Goal: Information Seeking & Learning: Check status

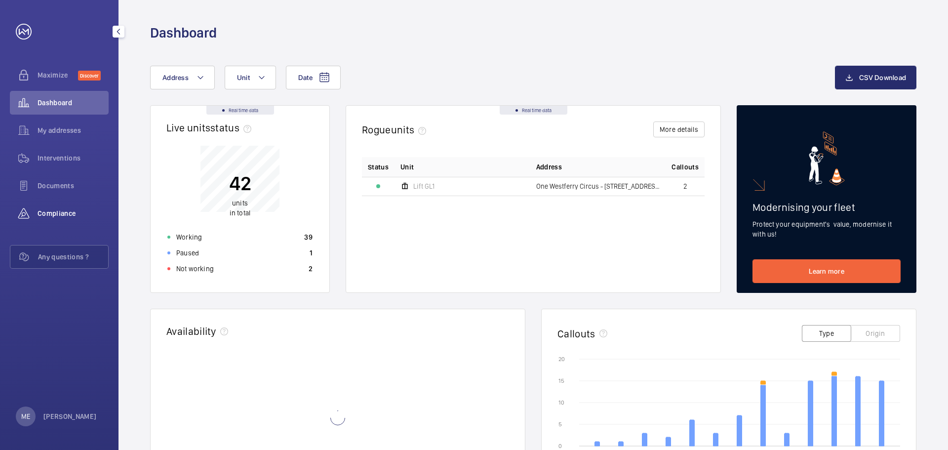
click at [55, 209] on span "Compliance" at bounding box center [73, 213] width 71 height 10
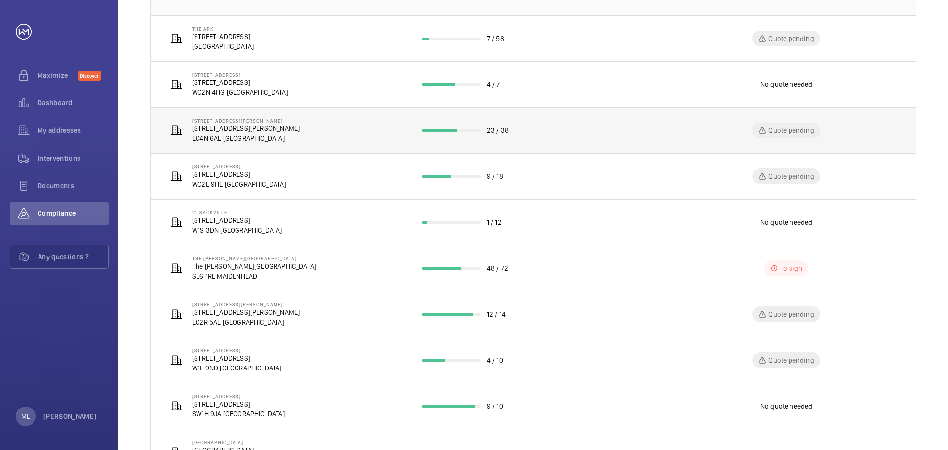
scroll to position [197, 0]
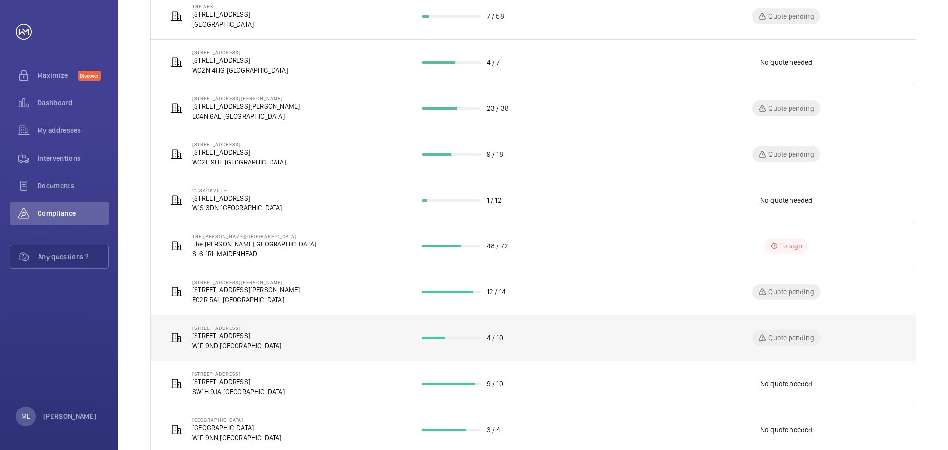
click at [252, 329] on p "[STREET_ADDRESS]" at bounding box center [237, 328] width 90 height 6
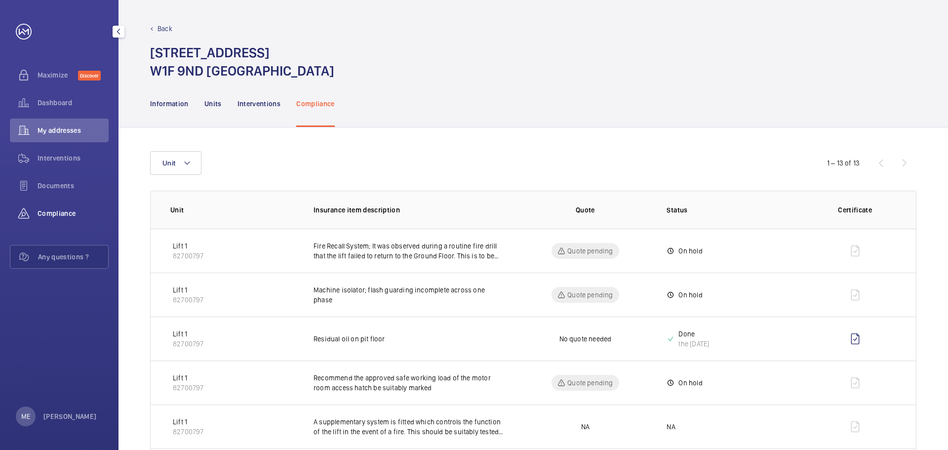
click at [54, 216] on span "Compliance" at bounding box center [73, 213] width 71 height 10
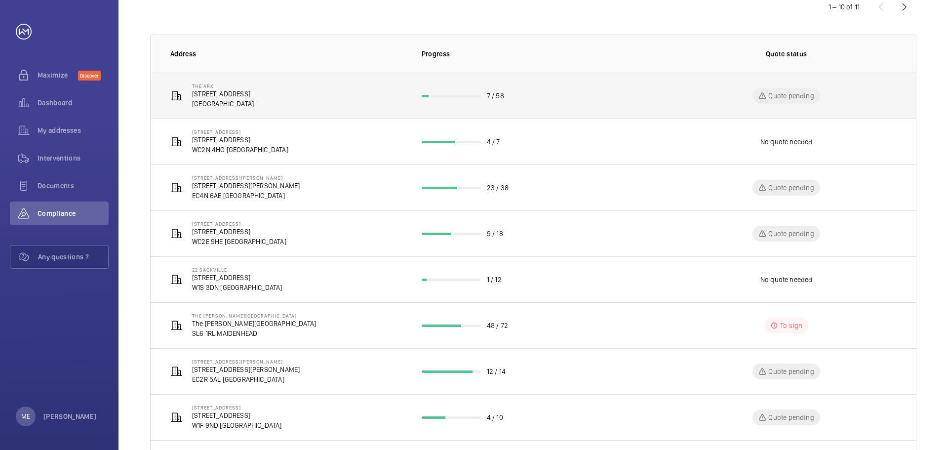
scroll to position [224, 0]
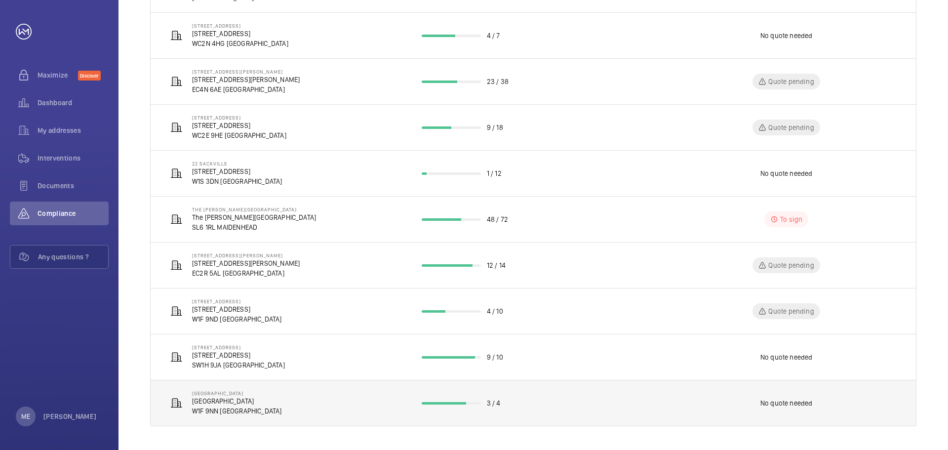
click at [213, 409] on p "W1F 9NN [GEOGRAPHIC_DATA]" at bounding box center [237, 411] width 90 height 10
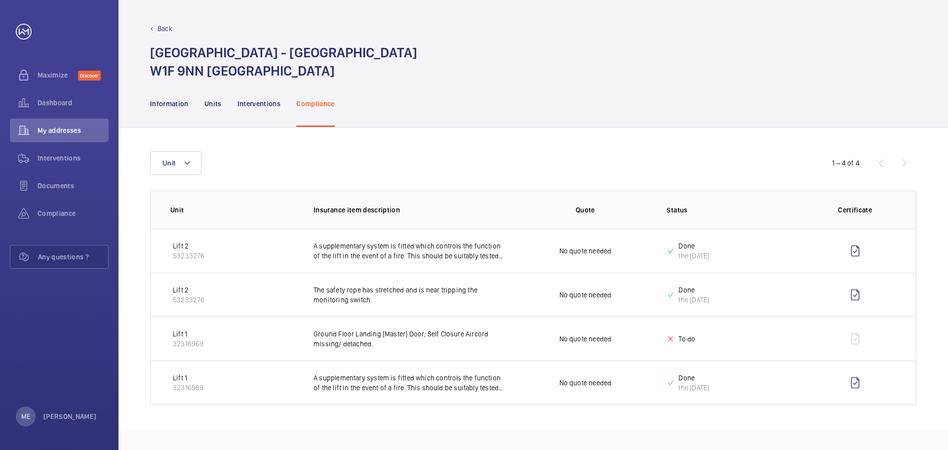
drag, startPoint x: 484, startPoint y: 139, endPoint x: 402, endPoint y: 116, distance: 85.6
click at [484, 139] on div "Unit 1 – 4 of 4 Unit Insurance item description Quote Status Certificate Lift 2…" at bounding box center [532, 277] width 829 height 301
click at [153, 44] on h1 "[GEOGRAPHIC_DATA] - [STREET_ADDRESS]" at bounding box center [283, 61] width 267 height 37
click at [157, 32] on p "Back" at bounding box center [164, 29] width 15 height 10
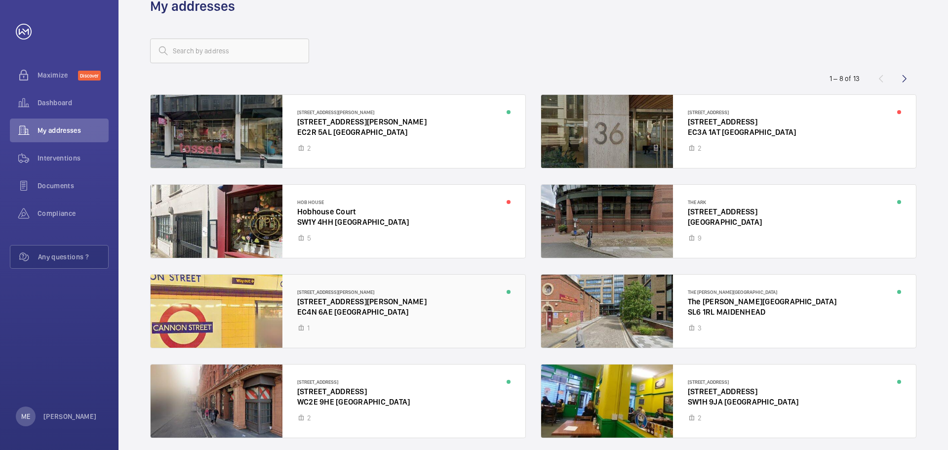
scroll to position [64, 0]
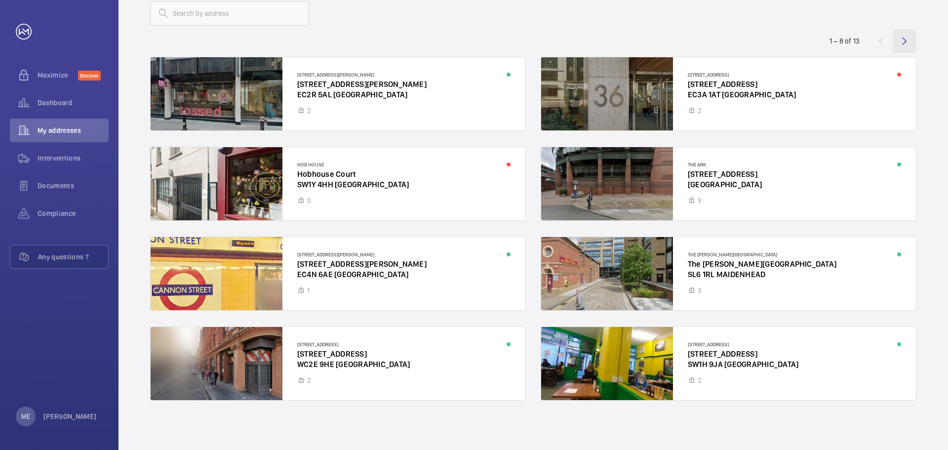
click at [903, 41] on wm-front-icon-button at bounding box center [904, 41] width 24 height 24
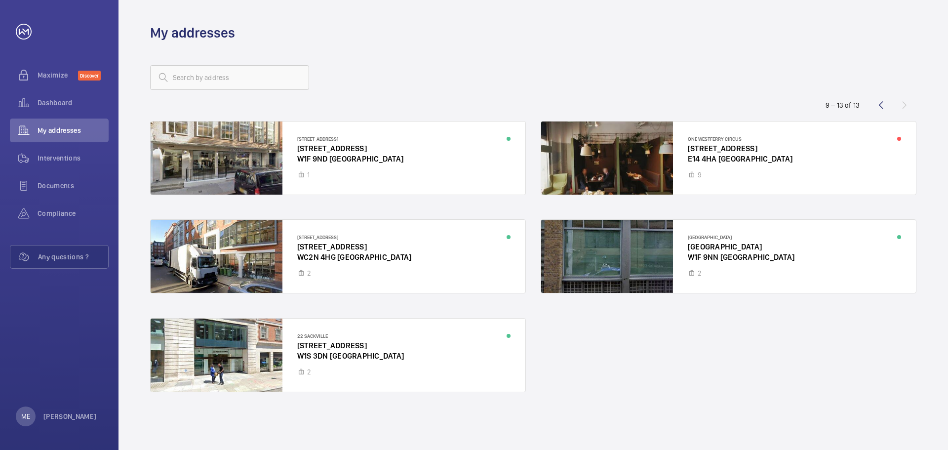
click at [685, 68] on div at bounding box center [533, 78] width 766 height 24
click at [876, 107] on wm-front-icon-button at bounding box center [881, 105] width 24 height 24
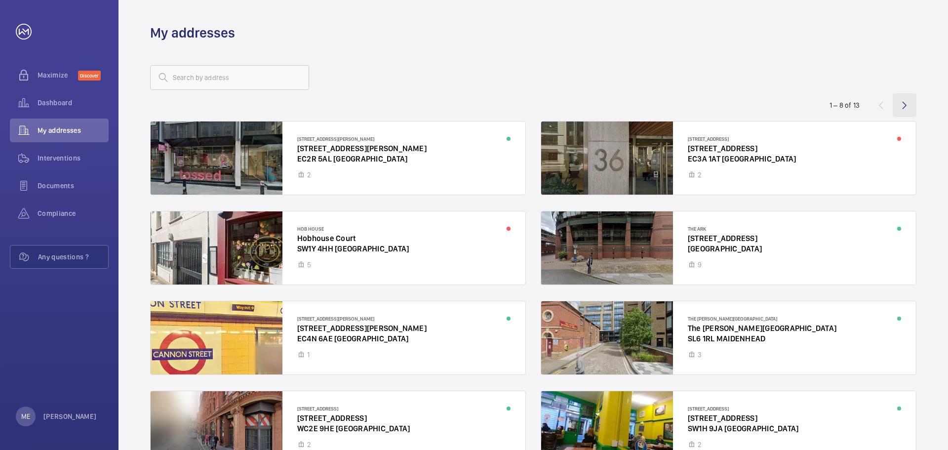
click at [901, 106] on wm-front-icon-button at bounding box center [904, 105] width 24 height 24
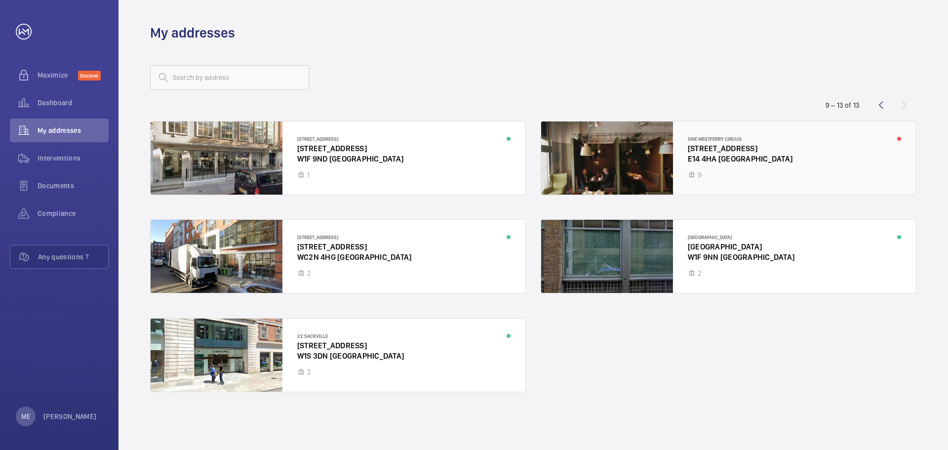
click at [898, 137] on div at bounding box center [728, 157] width 375 height 73
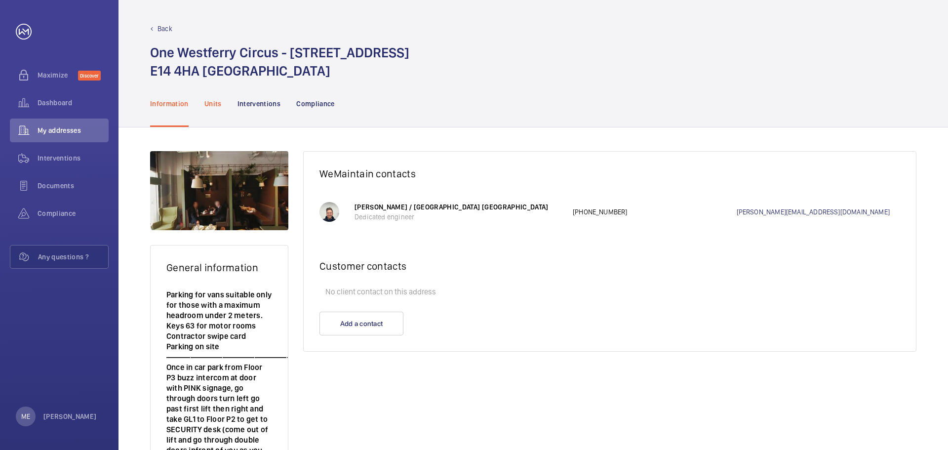
click at [214, 102] on p "Units" at bounding box center [212, 104] width 17 height 10
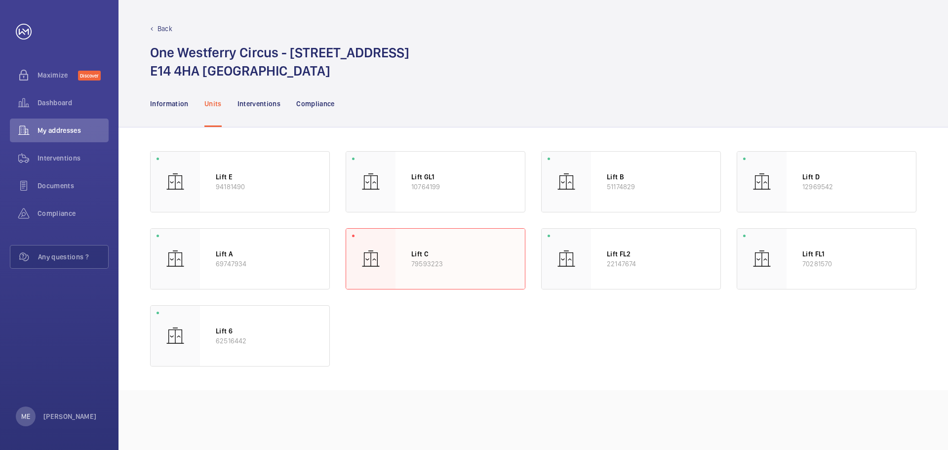
click at [411, 247] on div "Lift C 79593223" at bounding box center [459, 259] width 129 height 60
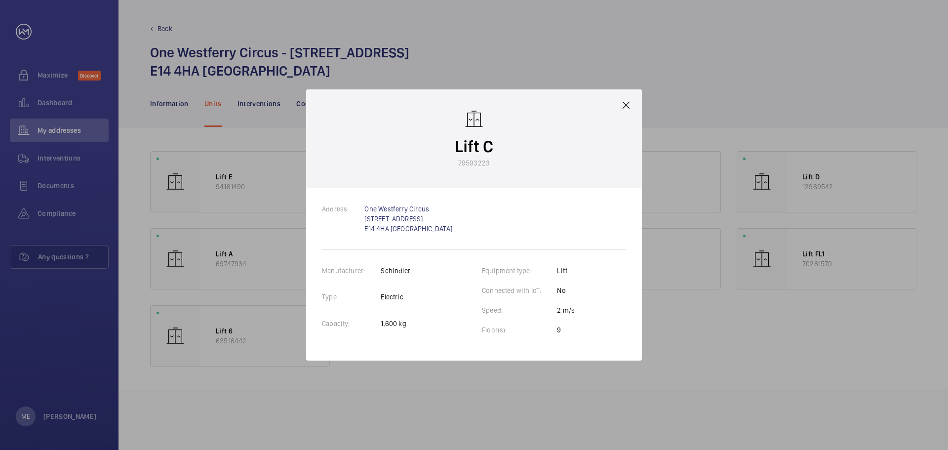
click at [627, 108] on mat-icon at bounding box center [626, 105] width 12 height 12
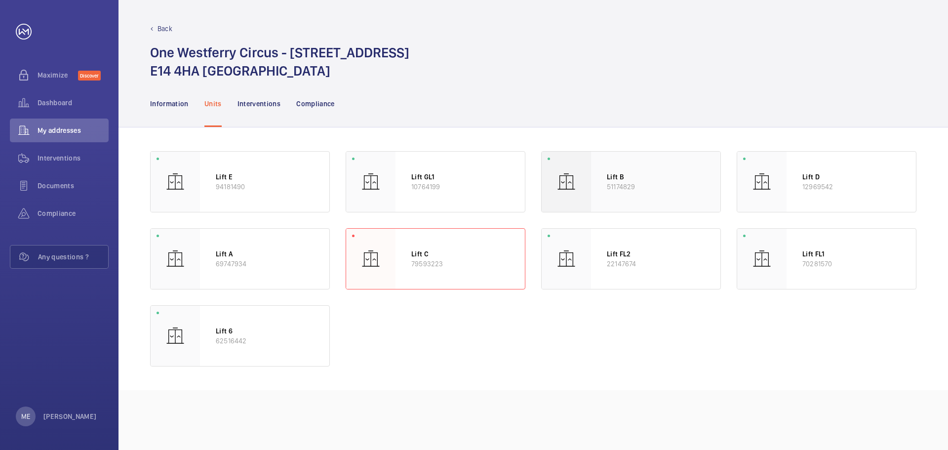
click at [628, 181] on p "Lift B" at bounding box center [656, 177] width 98 height 10
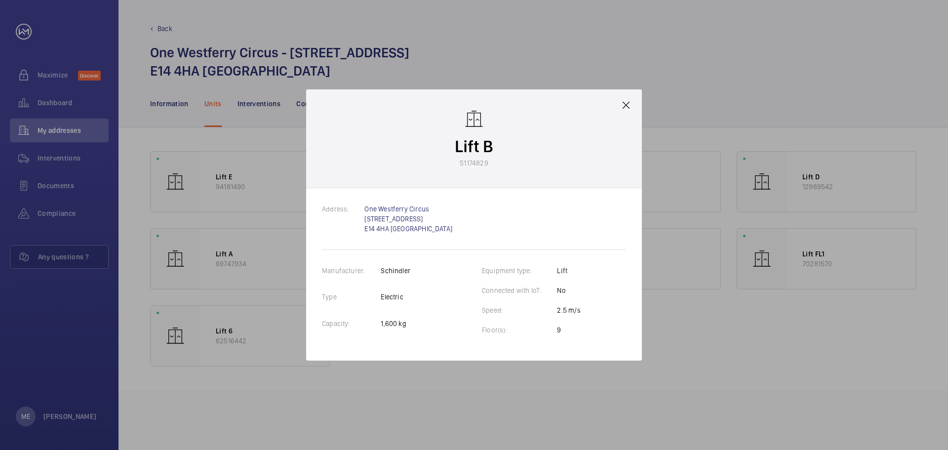
click at [627, 102] on mat-icon at bounding box center [626, 105] width 12 height 12
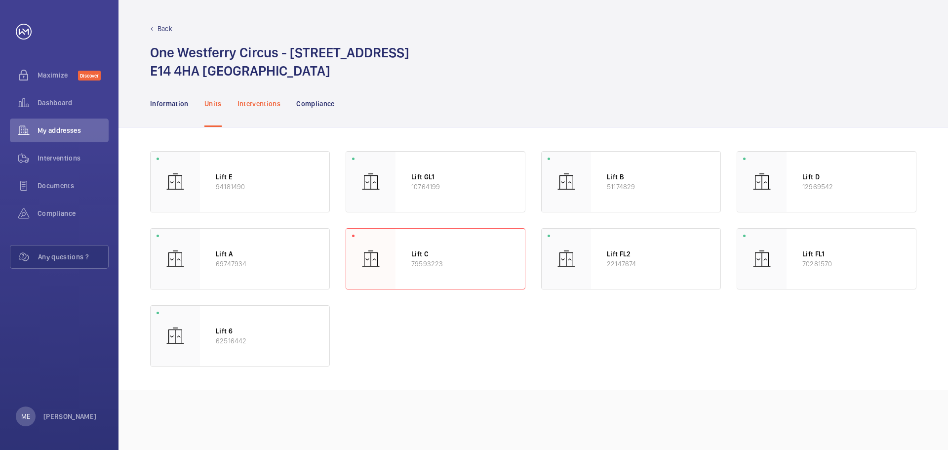
click at [275, 120] on div "Interventions" at bounding box center [258, 103] width 43 height 47
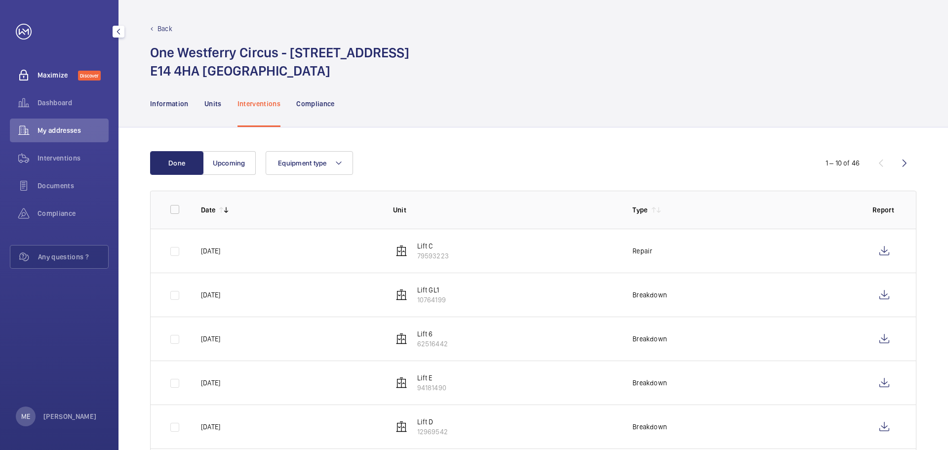
click at [65, 84] on div "Maximize Discover" at bounding box center [59, 75] width 99 height 24
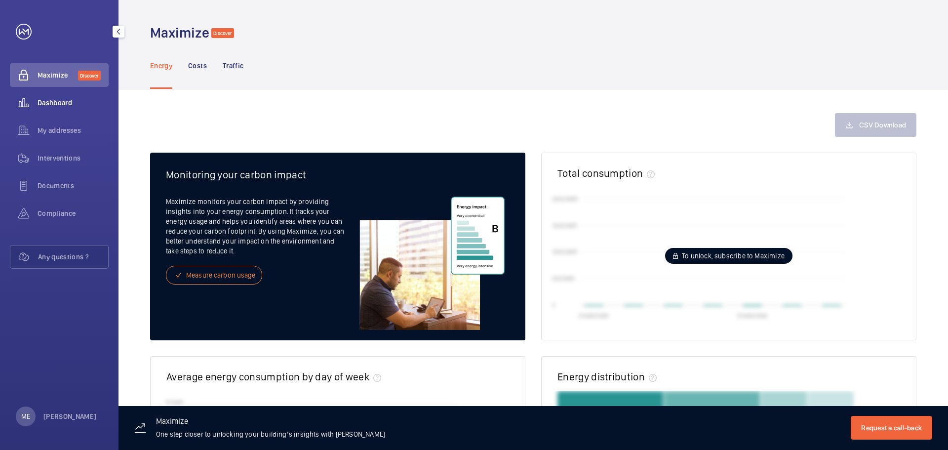
click at [65, 101] on span "Dashboard" at bounding box center [73, 103] width 71 height 10
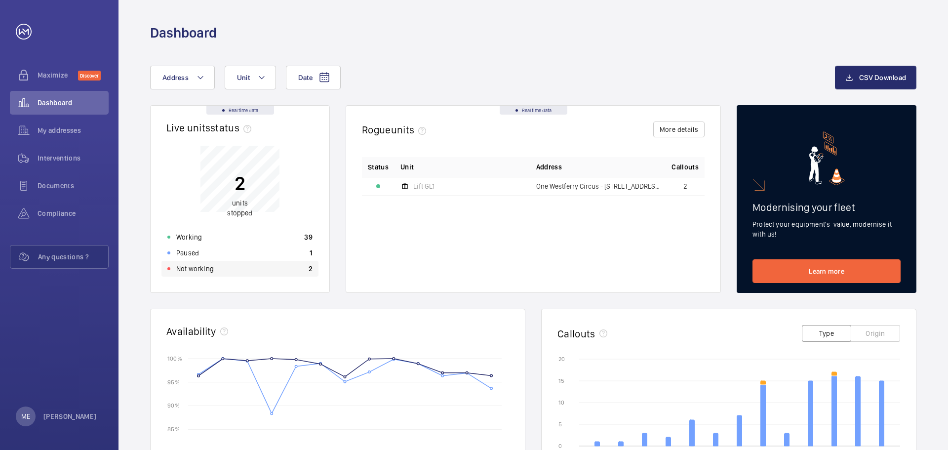
click at [268, 276] on div "Not working 2" at bounding box center [239, 269] width 157 height 16
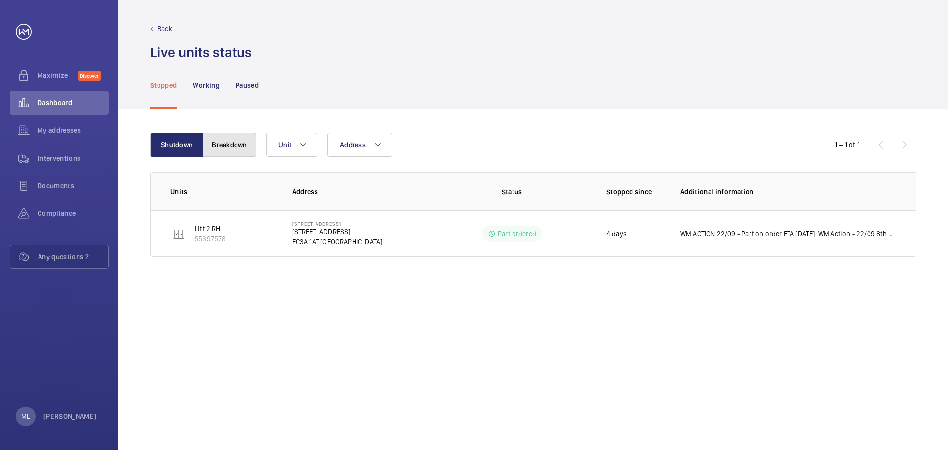
click at [241, 150] on button "Breakdown" at bounding box center [229, 145] width 53 height 24
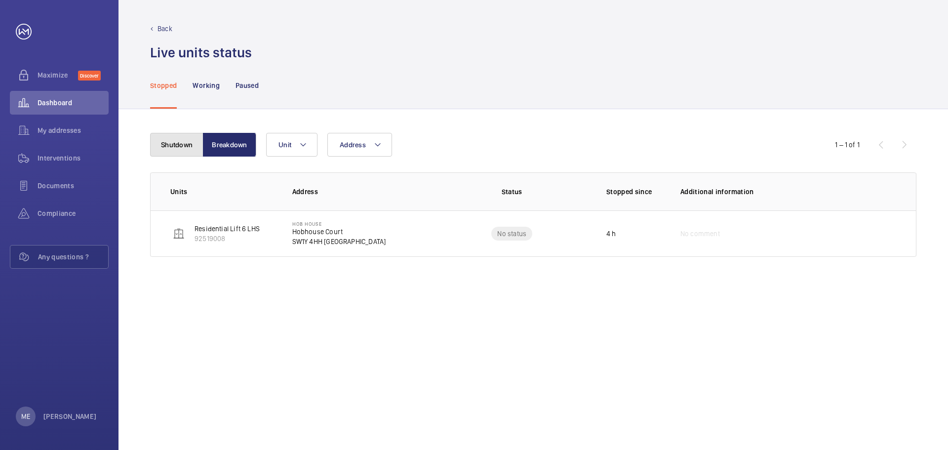
click at [172, 149] on button "Shutdown" at bounding box center [176, 145] width 53 height 24
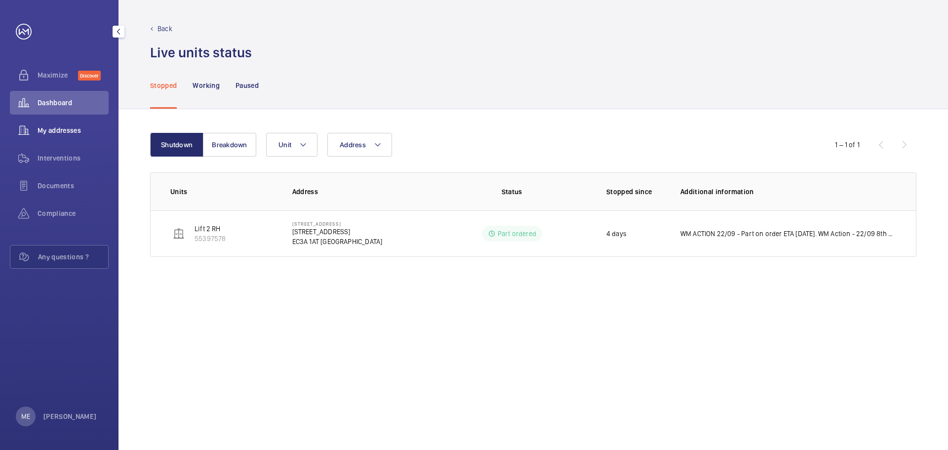
click at [75, 136] on div "My addresses" at bounding box center [59, 130] width 99 height 24
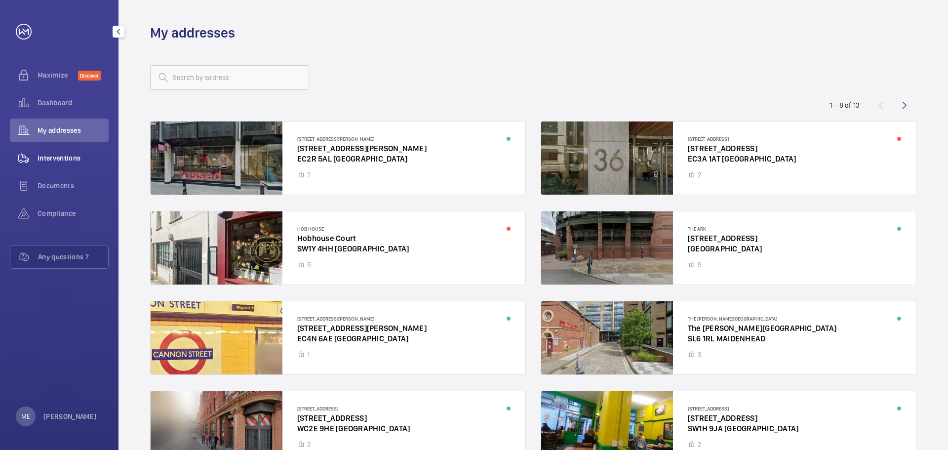
click at [45, 147] on div "Interventions" at bounding box center [59, 158] width 99 height 24
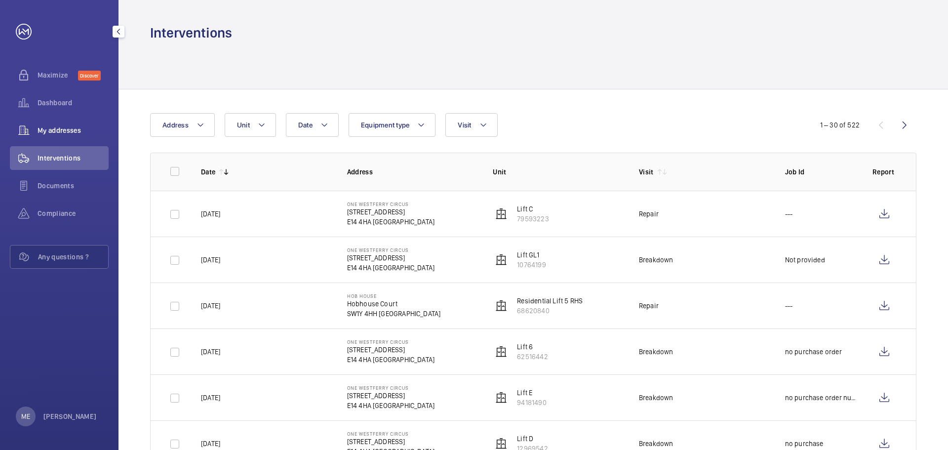
click at [47, 136] on div "My addresses" at bounding box center [59, 130] width 99 height 24
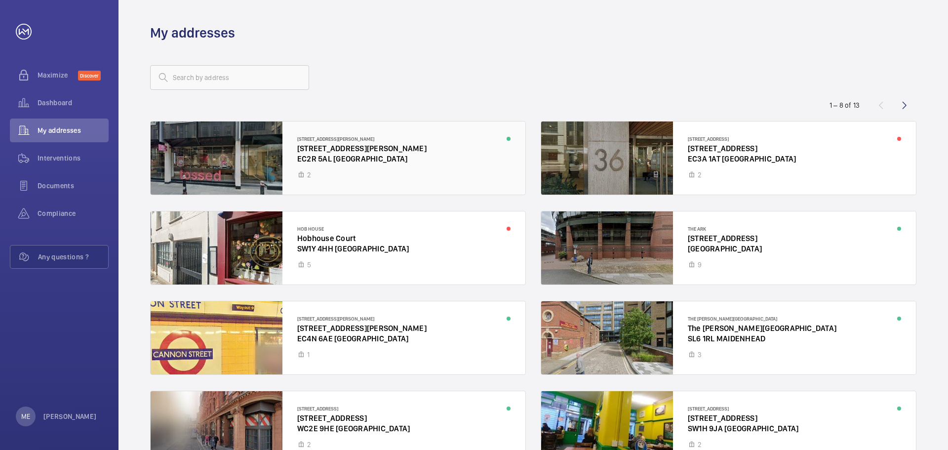
scroll to position [64, 0]
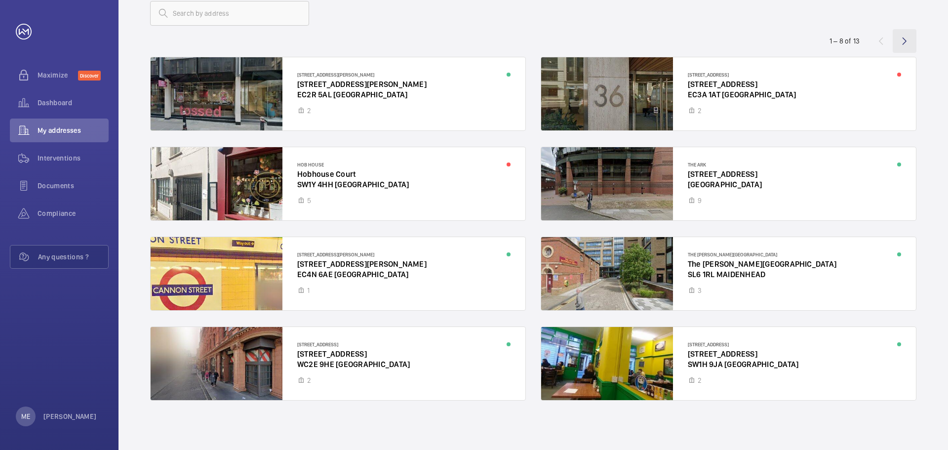
click at [902, 45] on wm-front-icon-button at bounding box center [904, 41] width 24 height 24
